Goal: Find specific page/section: Find specific page/section

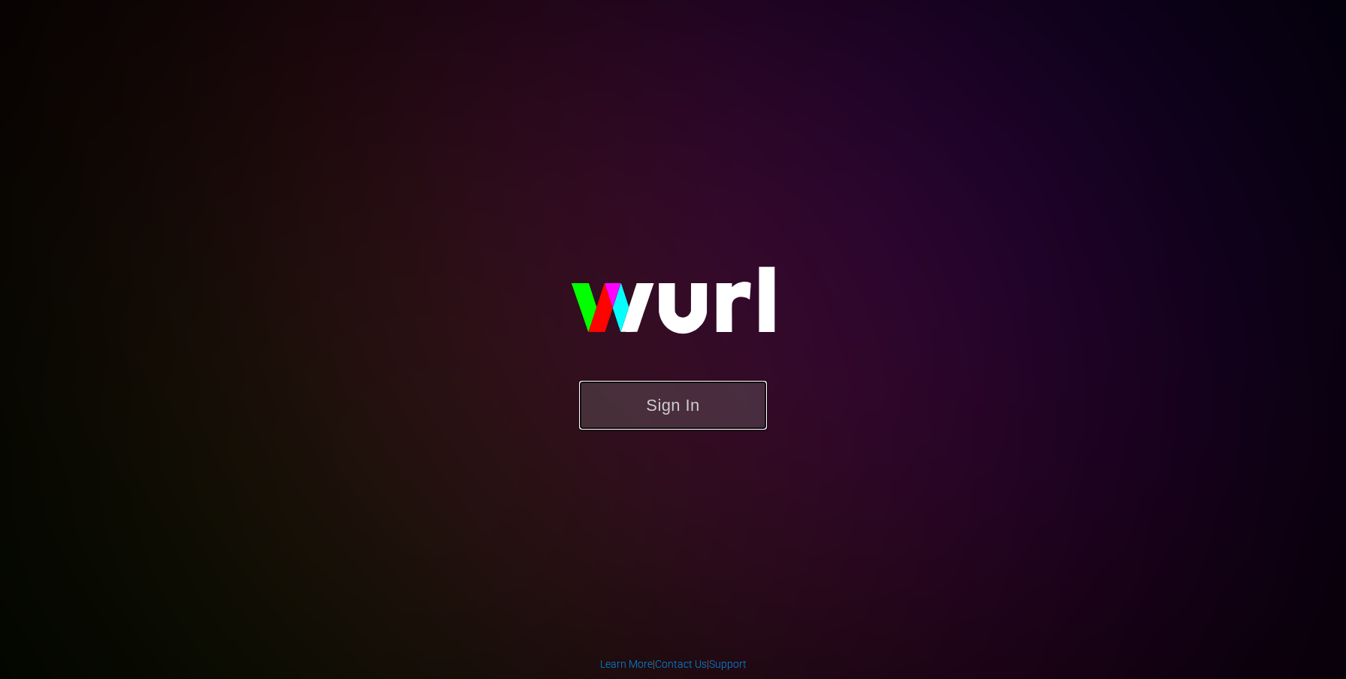
click at [623, 421] on button "Sign In" at bounding box center [673, 405] width 188 height 49
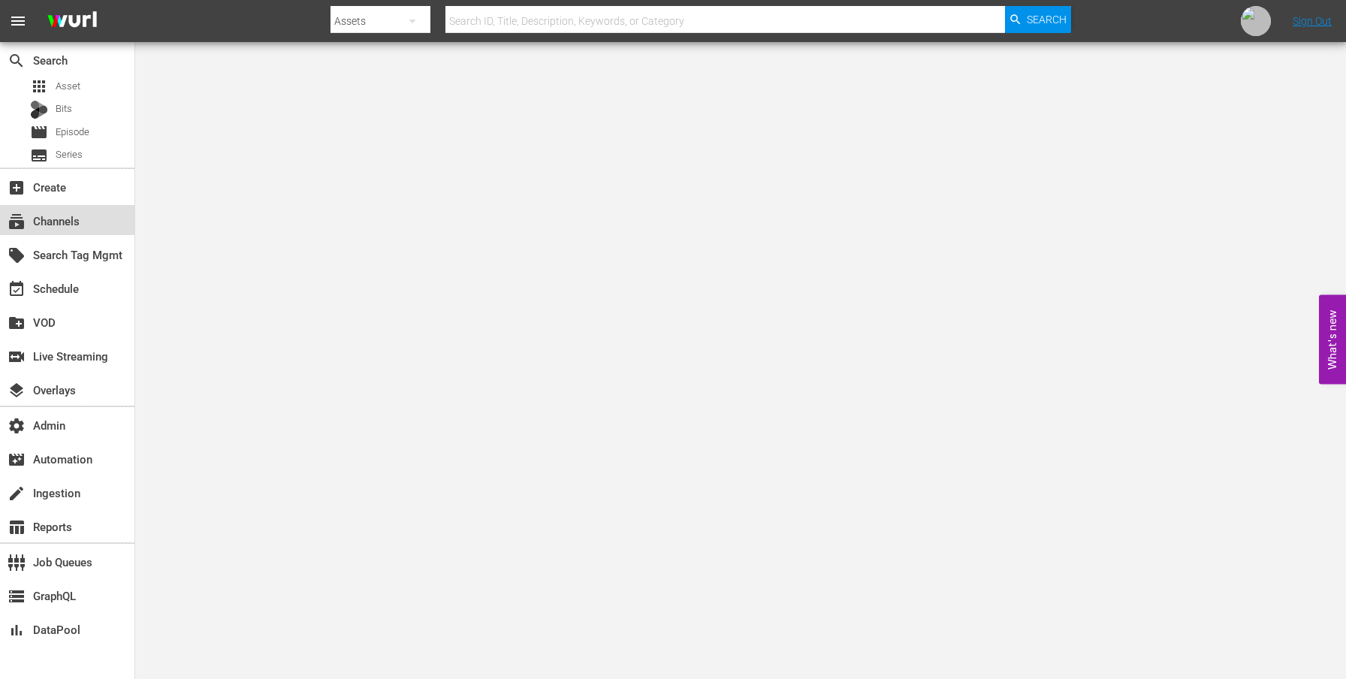
click at [75, 218] on div "subscriptions Channels" at bounding box center [42, 219] width 84 height 14
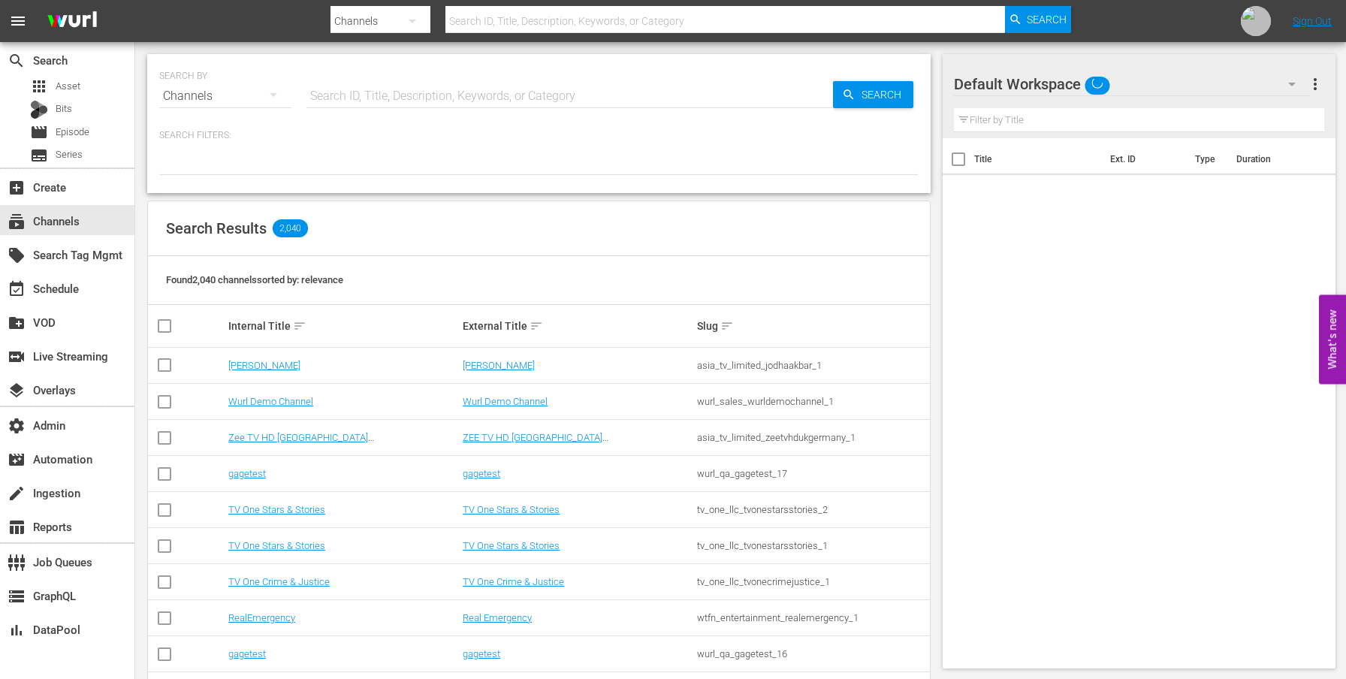
click at [397, 92] on input "text" at bounding box center [569, 96] width 527 height 36
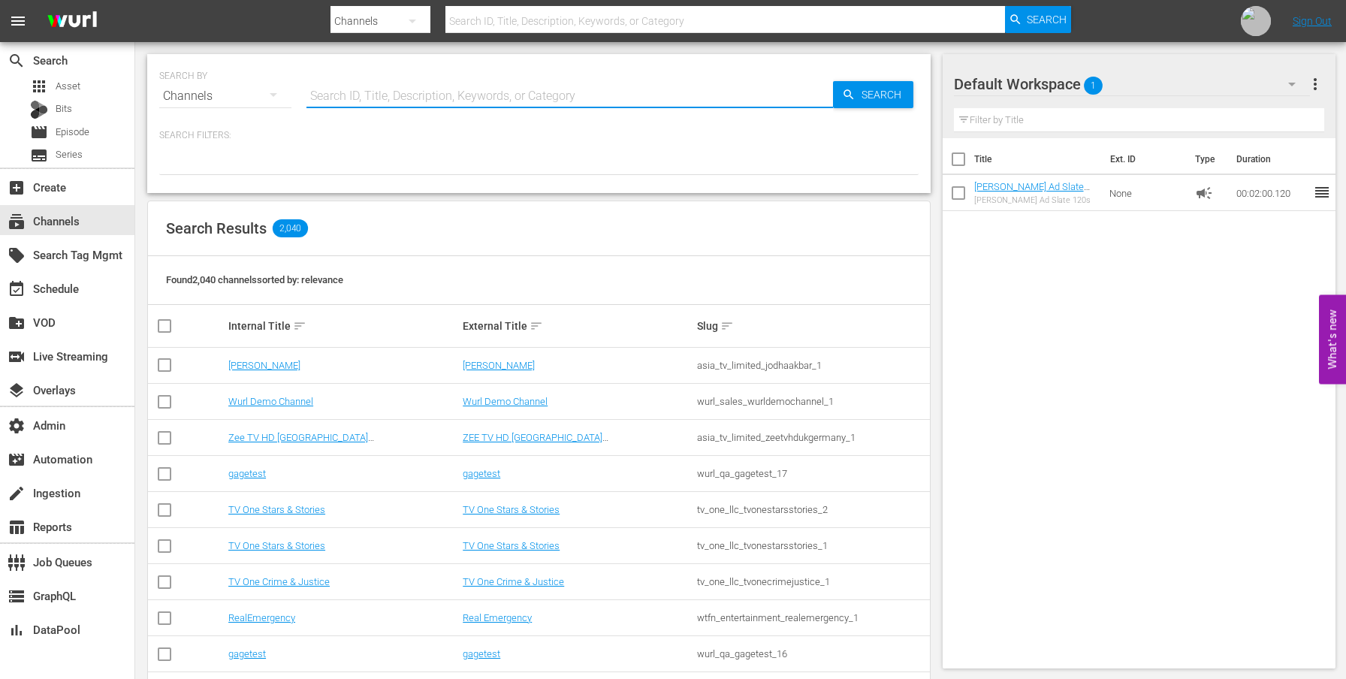
paste input "[PERSON_NAME]"
type input "[PERSON_NAME]"
click at [904, 101] on span "Search" at bounding box center [884, 94] width 58 height 27
type input "[PERSON_NAME]"
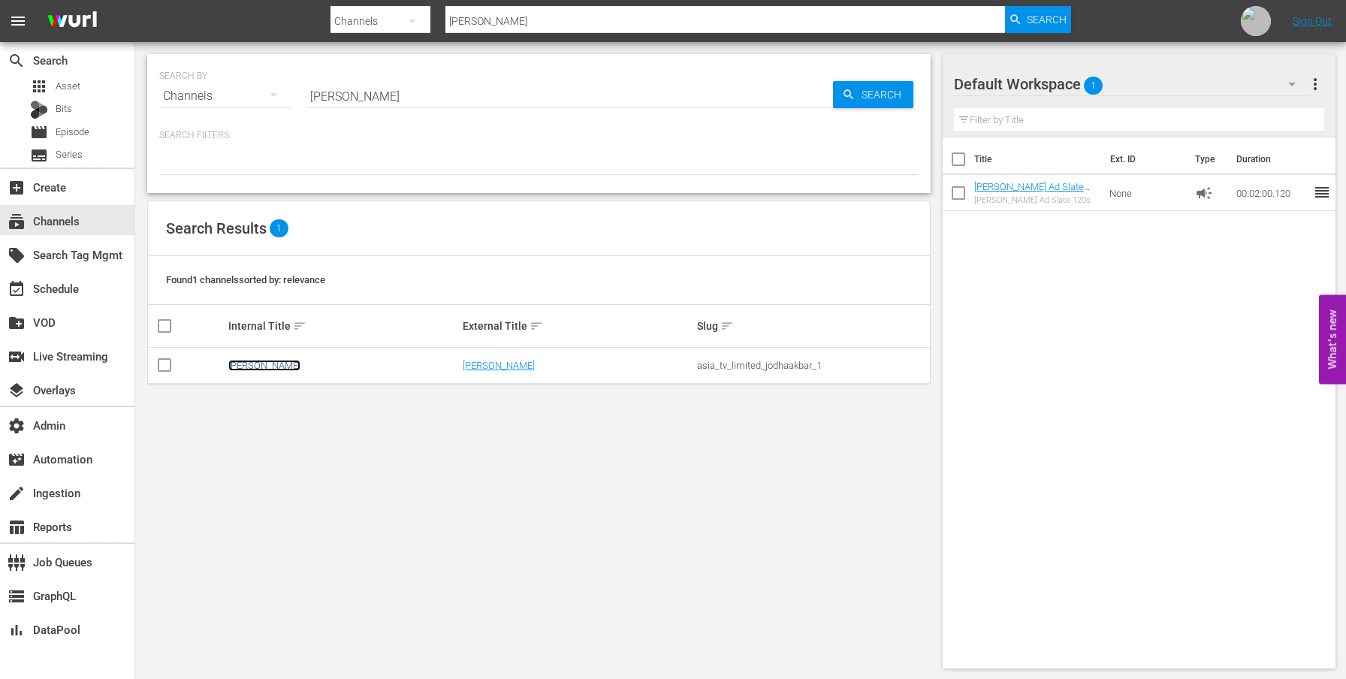
click at [259, 366] on link "[PERSON_NAME]" at bounding box center [264, 365] width 72 height 11
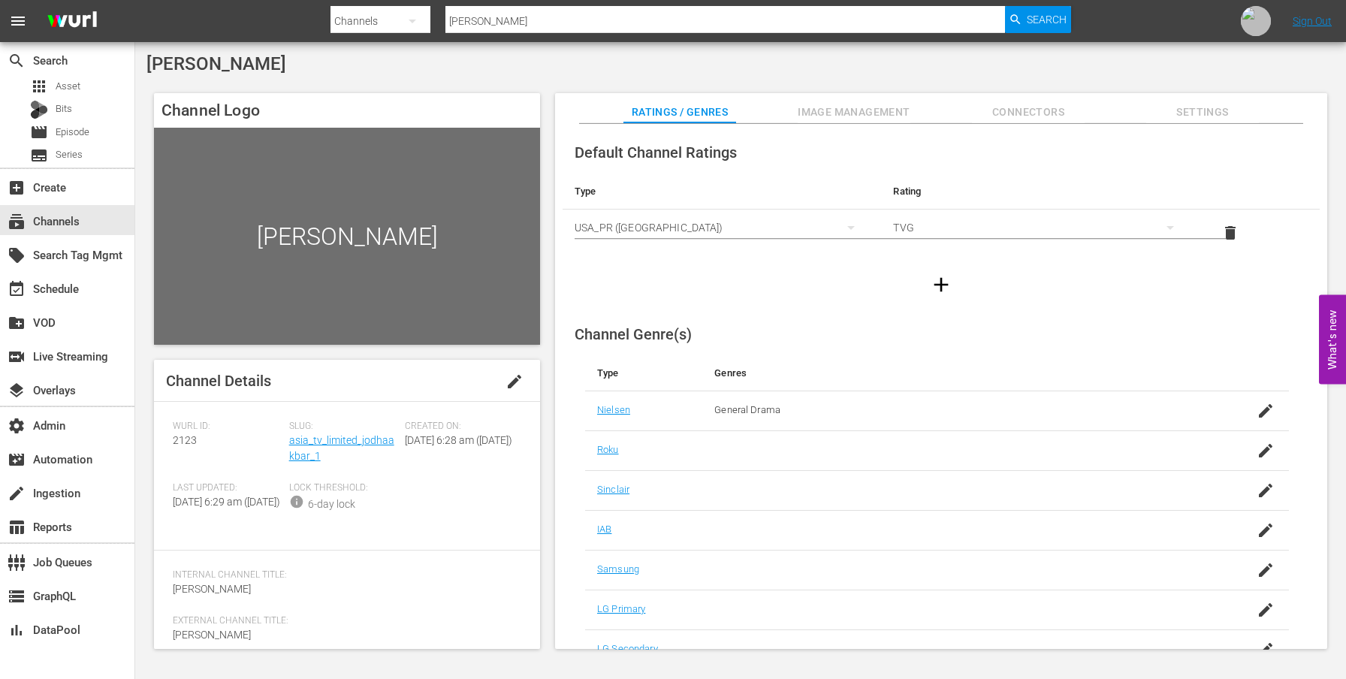
click at [325, 447] on div "Slug: asia_tv_limited_jodhaakbar_1" at bounding box center [347, 452] width 116 height 62
click at [330, 436] on link "asia_tv_limited_jodhaakbar_1" at bounding box center [341, 448] width 105 height 28
